Goal: Obtain resource: Obtain resource

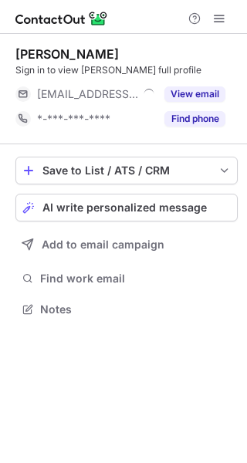
scroll to position [299, 247]
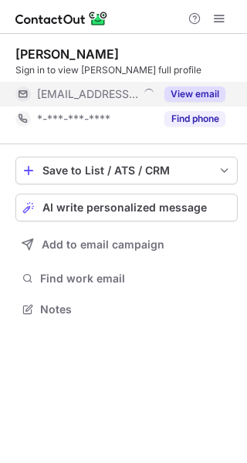
click at [201, 86] on button "View email" at bounding box center [194, 93] width 61 height 15
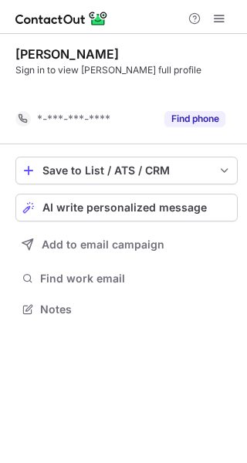
scroll to position [274, 247]
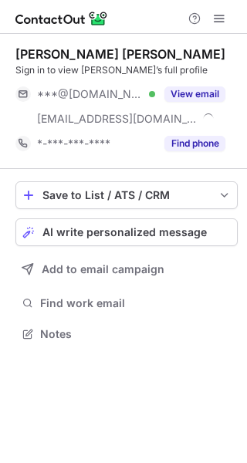
scroll to position [323, 247]
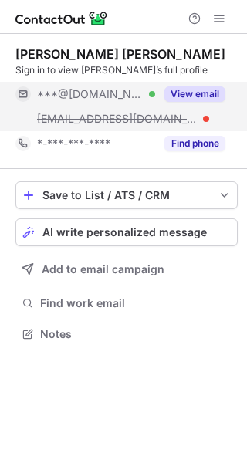
click at [196, 93] on button "View email" at bounding box center [194, 93] width 61 height 15
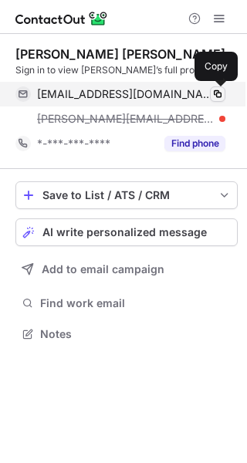
click at [218, 96] on span at bounding box center [217, 94] width 12 height 12
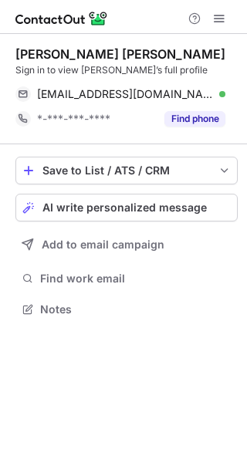
scroll to position [299, 247]
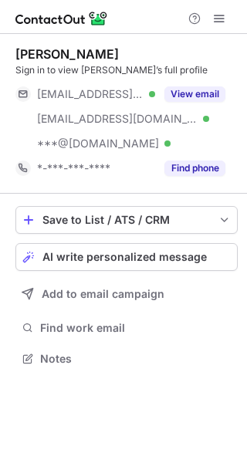
scroll to position [348, 247]
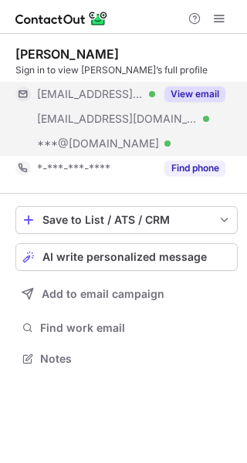
click at [211, 90] on button "View email" at bounding box center [194, 93] width 61 height 15
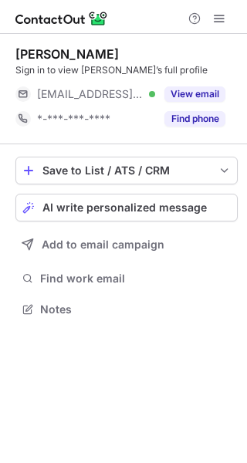
scroll to position [299, 247]
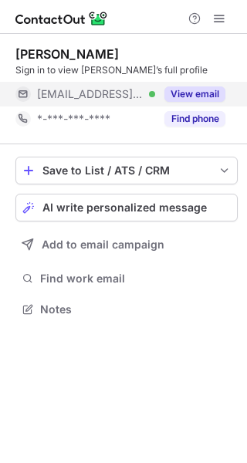
click at [201, 96] on button "View email" at bounding box center [194, 93] width 61 height 15
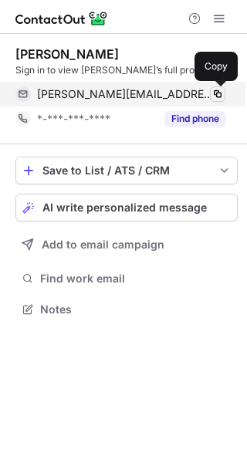
click at [218, 97] on span at bounding box center [217, 94] width 12 height 12
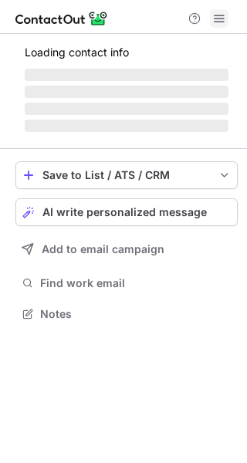
scroll to position [323, 247]
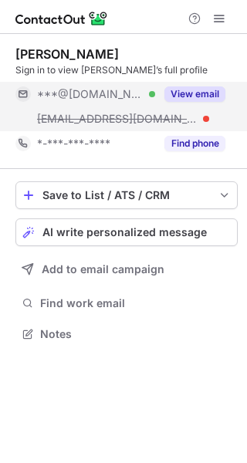
click at [199, 94] on button "View email" at bounding box center [194, 93] width 61 height 15
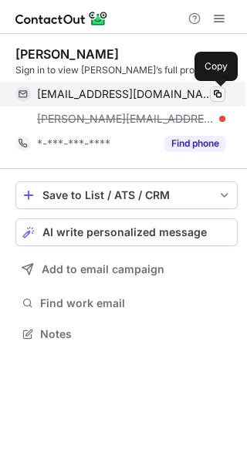
click at [218, 96] on span at bounding box center [217, 94] width 12 height 12
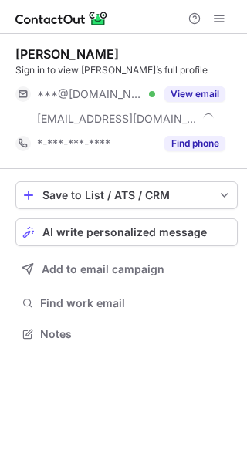
scroll to position [323, 247]
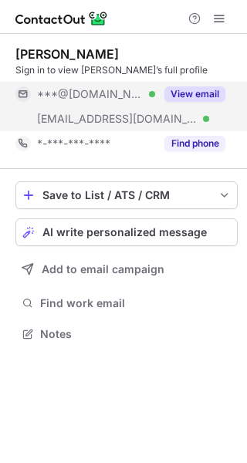
click at [207, 91] on button "View email" at bounding box center [194, 93] width 61 height 15
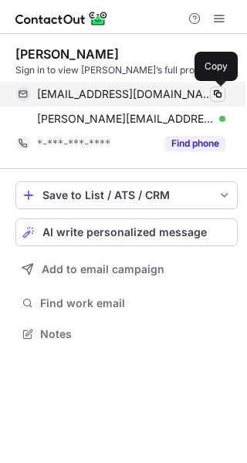
click at [220, 93] on span at bounding box center [217, 94] width 12 height 12
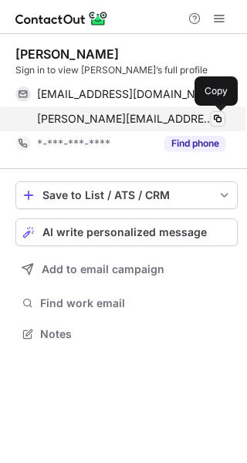
click at [221, 123] on span at bounding box center [217, 119] width 12 height 12
